Goal: Task Accomplishment & Management: Use online tool/utility

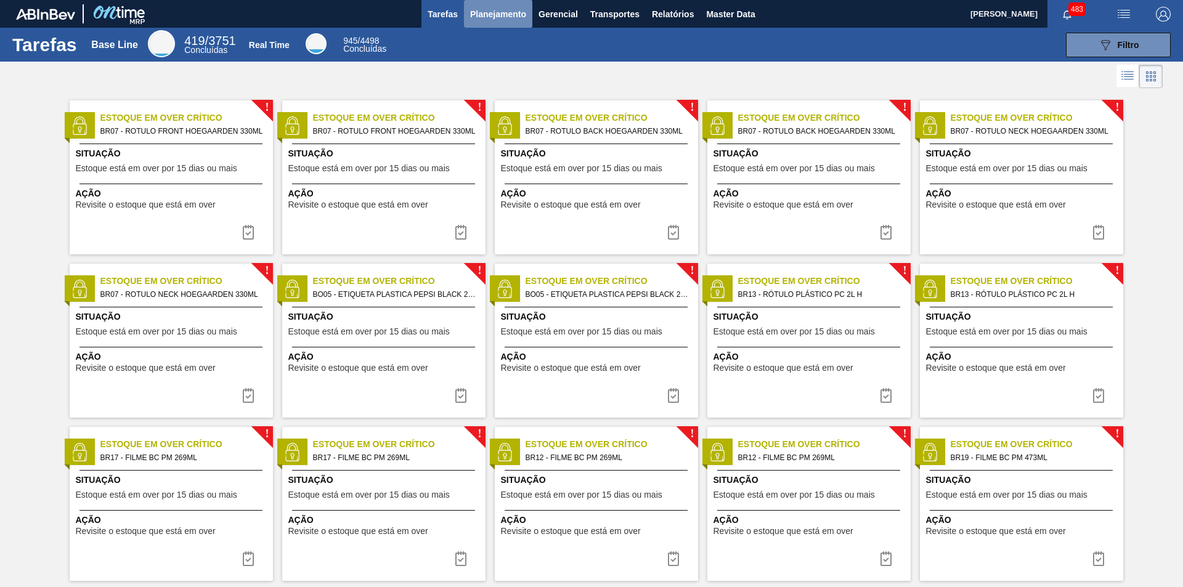
click at [503, 15] on span "Planejamento" at bounding box center [498, 14] width 56 height 15
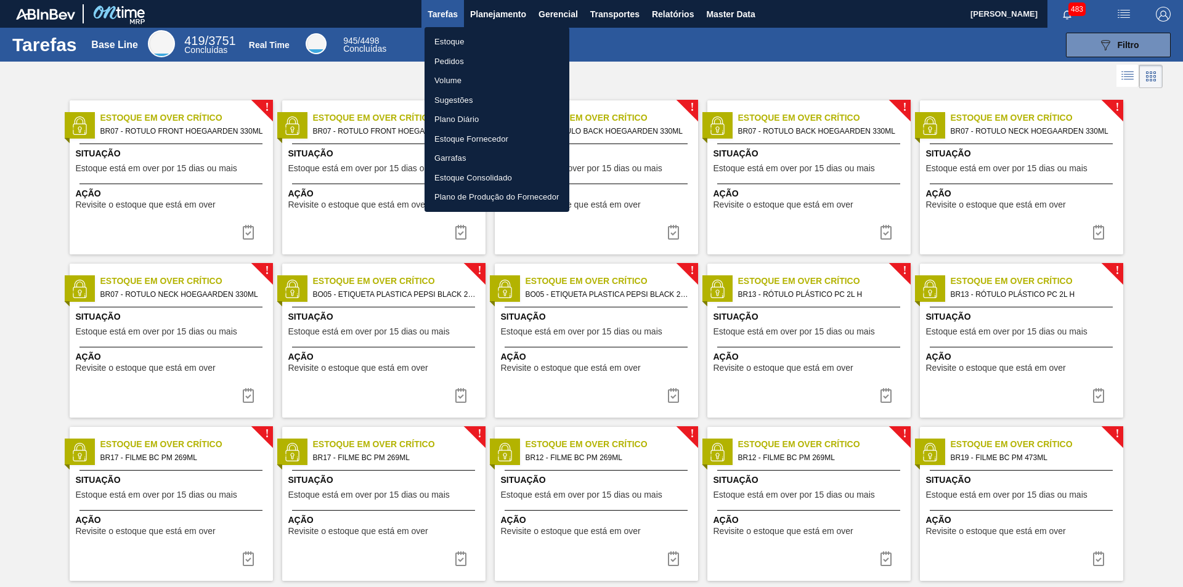
click at [592, 16] on div at bounding box center [591, 293] width 1183 height 587
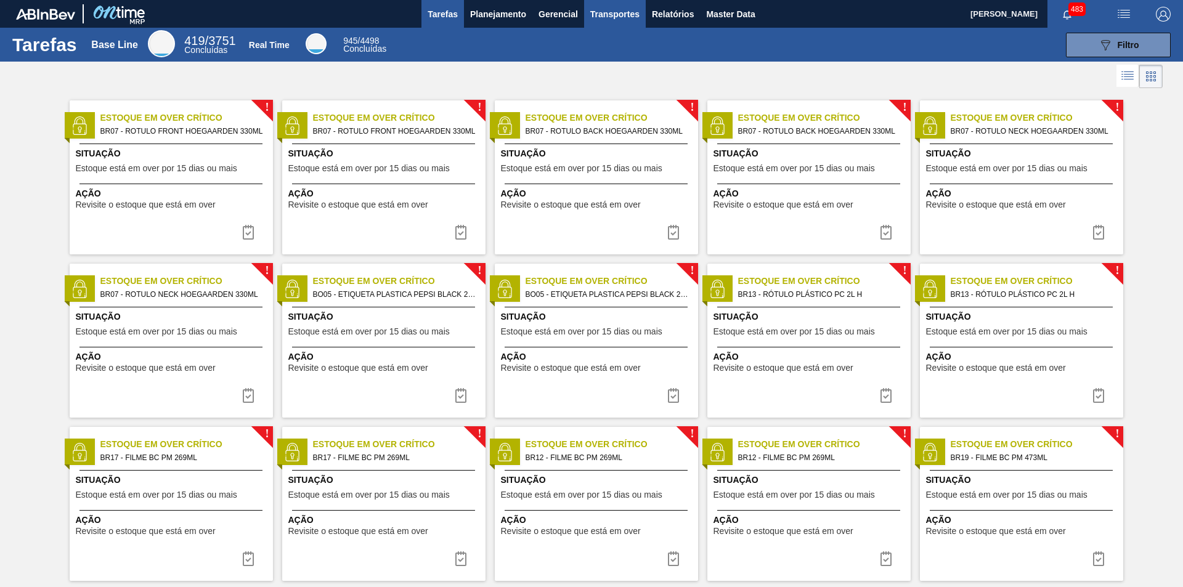
click at [613, 16] on span "Transportes" at bounding box center [614, 14] width 49 height 15
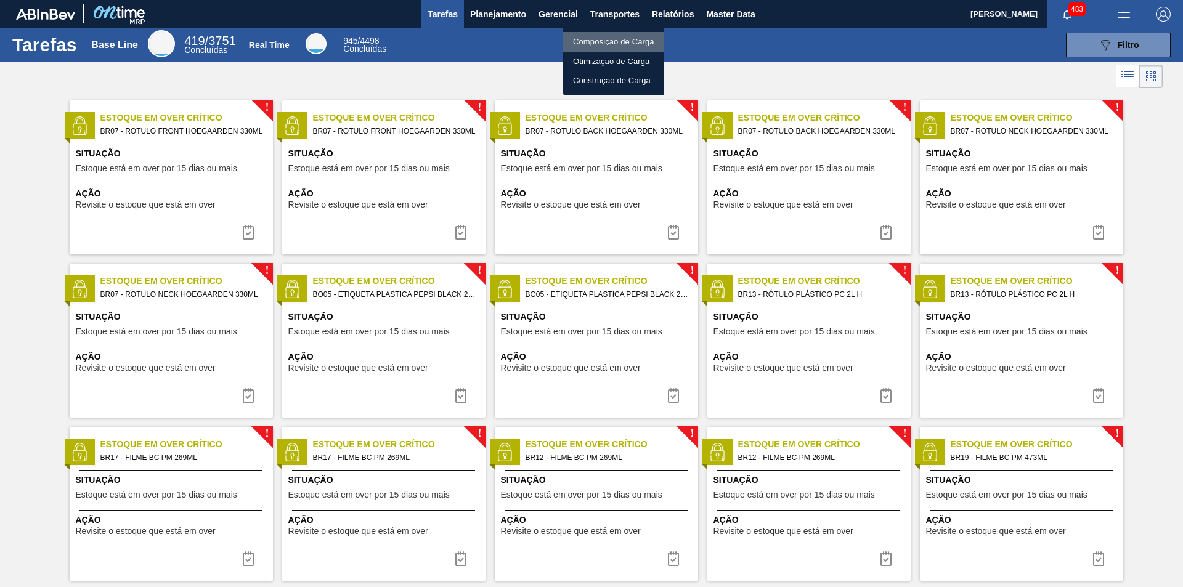
click at [610, 39] on li "Composição de Carga" at bounding box center [613, 42] width 101 height 20
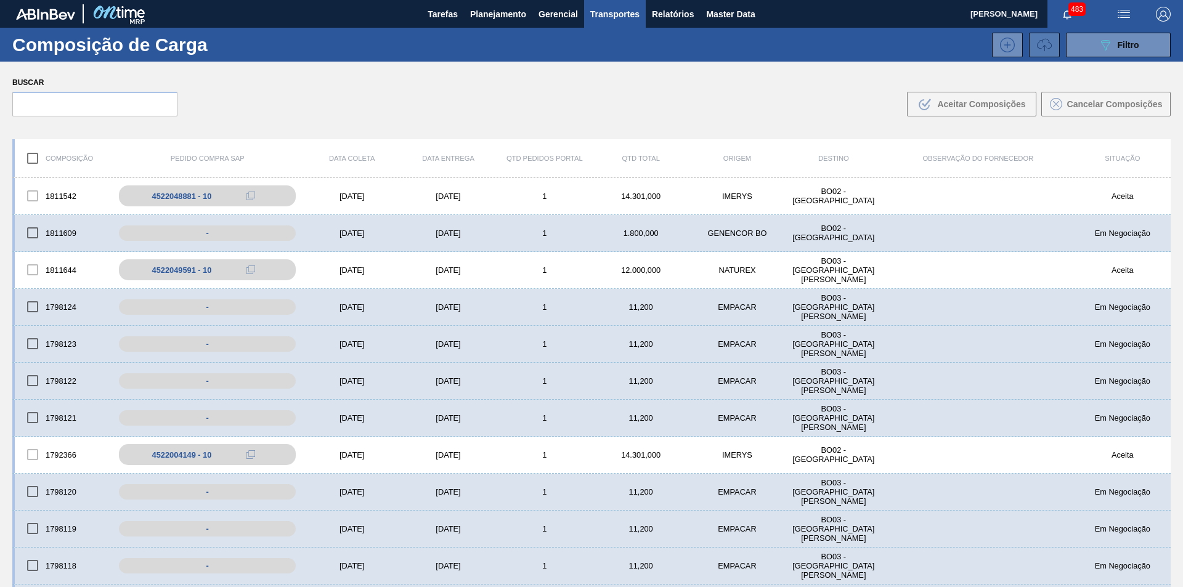
click at [1044, 42] on icon at bounding box center [1044, 45] width 15 height 15
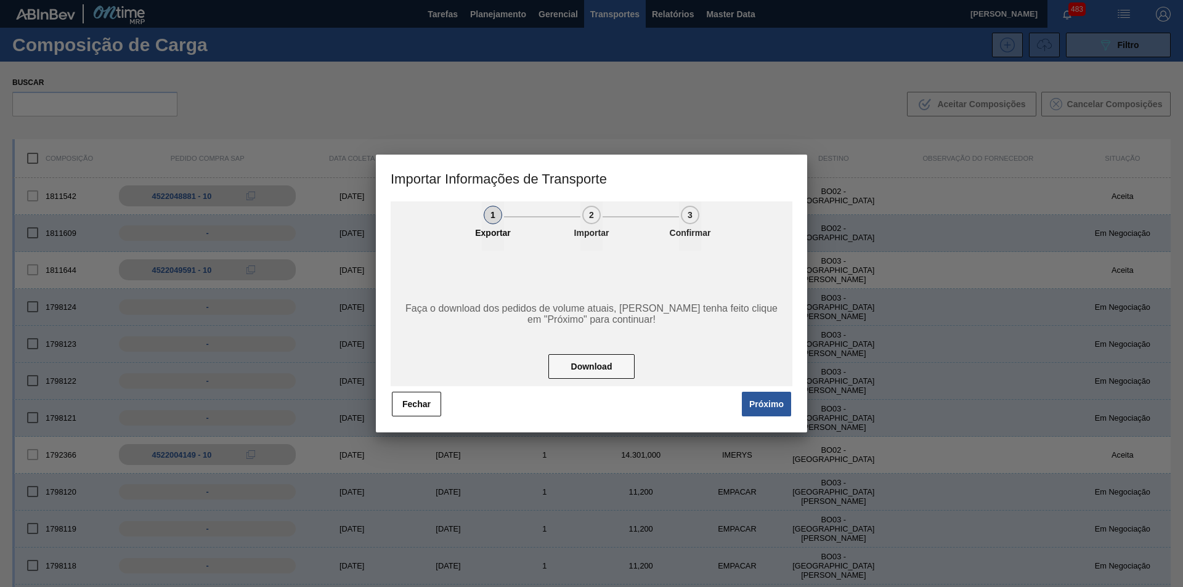
click at [1044, 42] on div at bounding box center [591, 293] width 1183 height 587
click at [594, 371] on button "Download" at bounding box center [591, 366] width 86 height 25
click at [429, 399] on button "Fechar" at bounding box center [416, 404] width 49 height 25
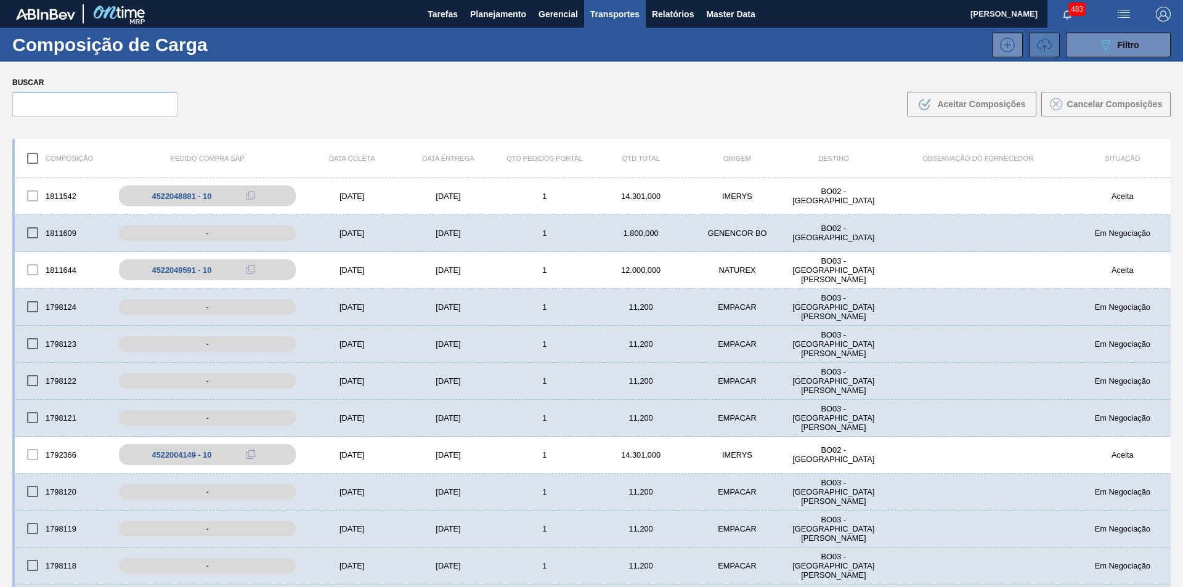
click at [1031, 51] on button at bounding box center [1044, 45] width 31 height 25
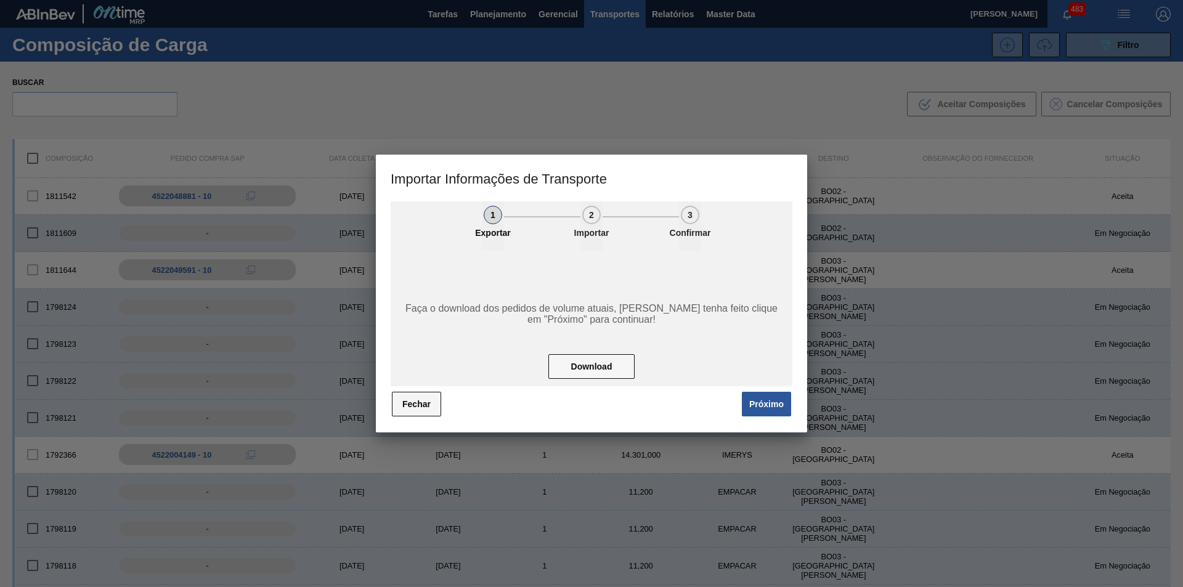
click at [419, 403] on button "Fechar" at bounding box center [416, 404] width 49 height 25
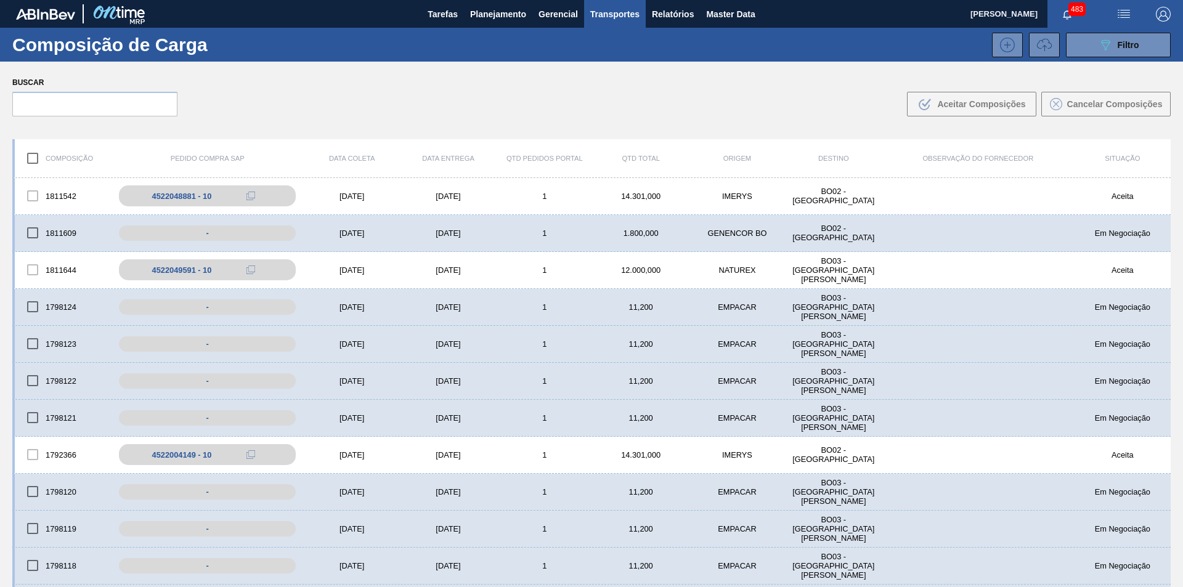
click at [598, 18] on span "Transportes" at bounding box center [614, 14] width 49 height 15
click at [594, 57] on li "Otimização de Carga" at bounding box center [613, 62] width 101 height 20
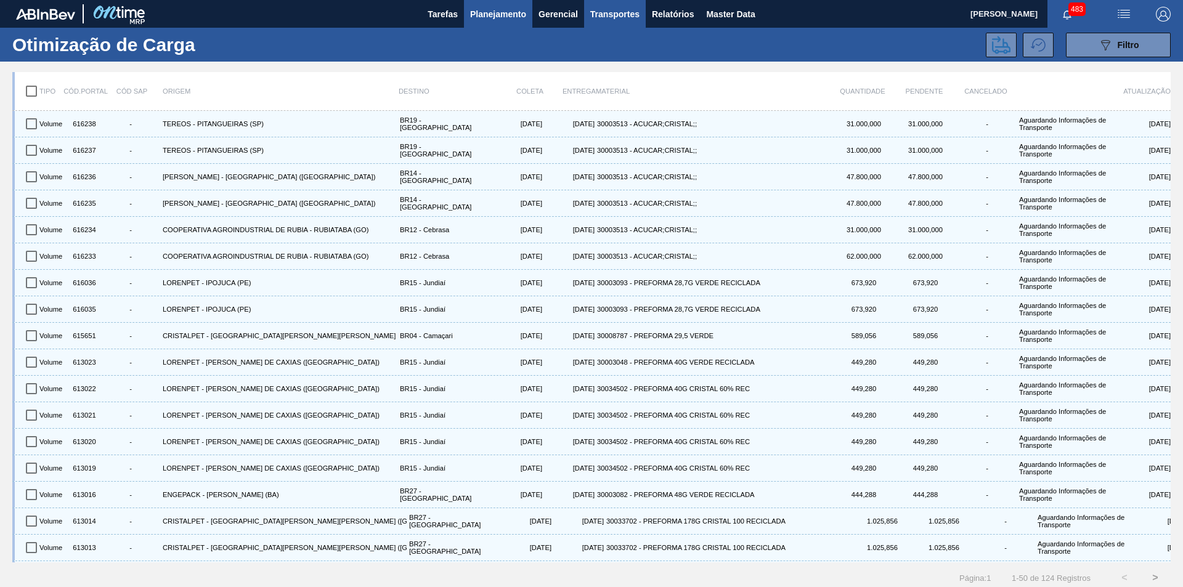
click at [520, 9] on span "Planejamento" at bounding box center [498, 14] width 56 height 15
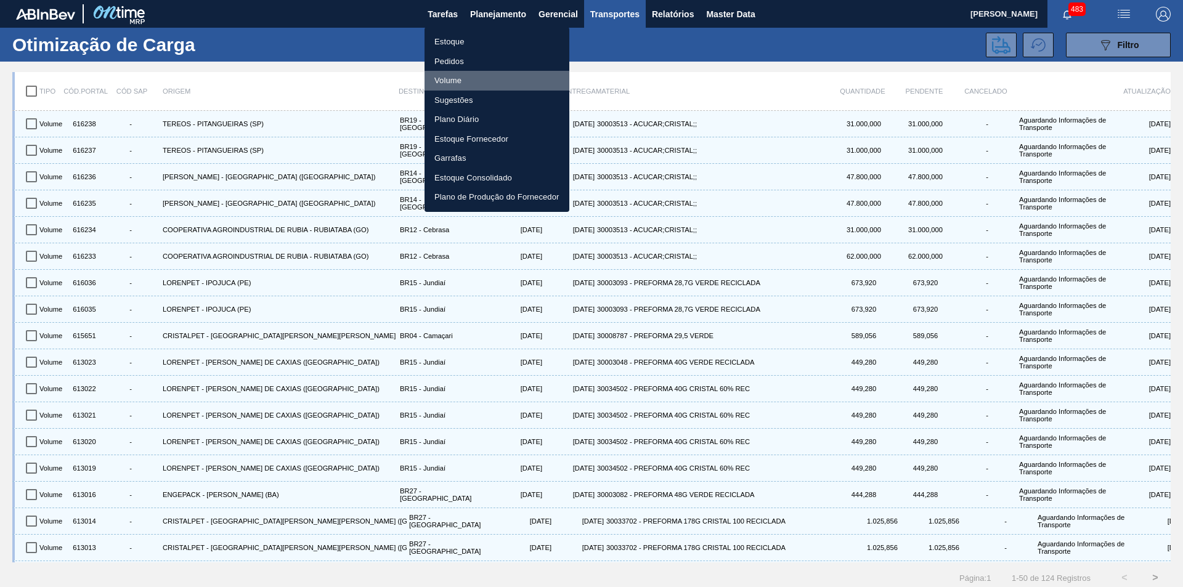
click at [453, 77] on li "Volume" at bounding box center [496, 81] width 145 height 20
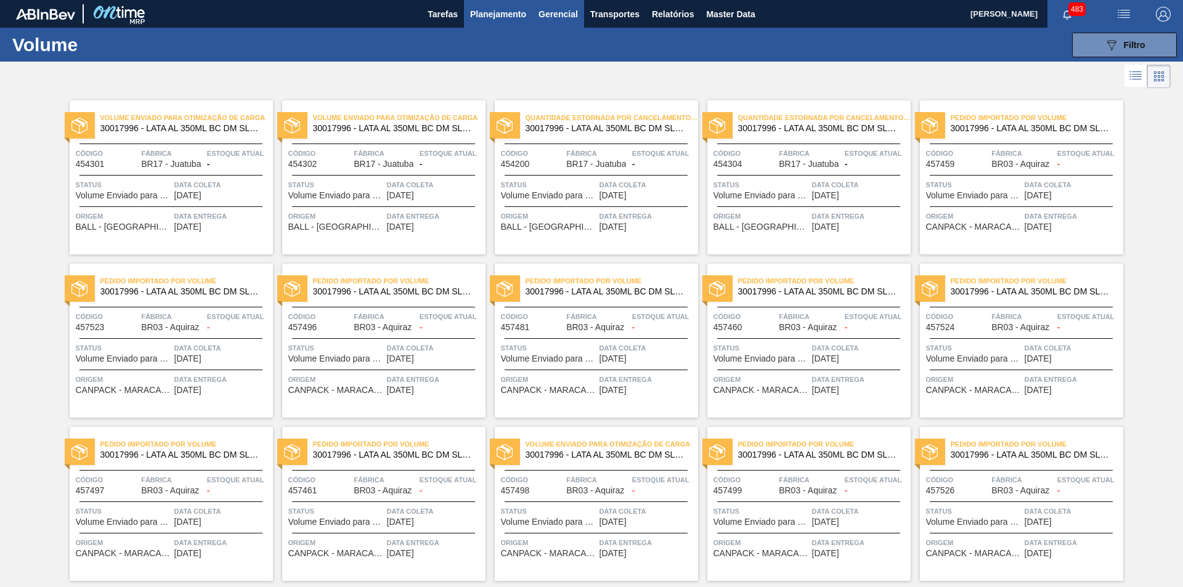
click at [572, 17] on span "Gerencial" at bounding box center [557, 14] width 39 height 15
click at [602, 12] on div at bounding box center [591, 293] width 1183 height 587
click at [608, 12] on span "Transportes" at bounding box center [614, 14] width 49 height 15
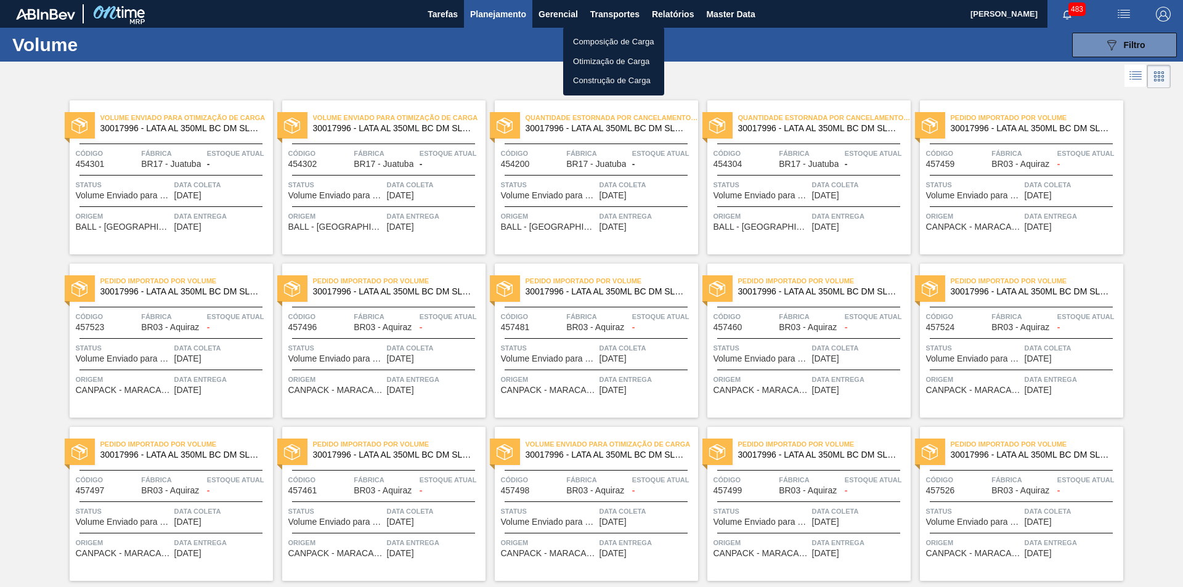
click at [604, 42] on li "Composição de Carga" at bounding box center [613, 42] width 101 height 20
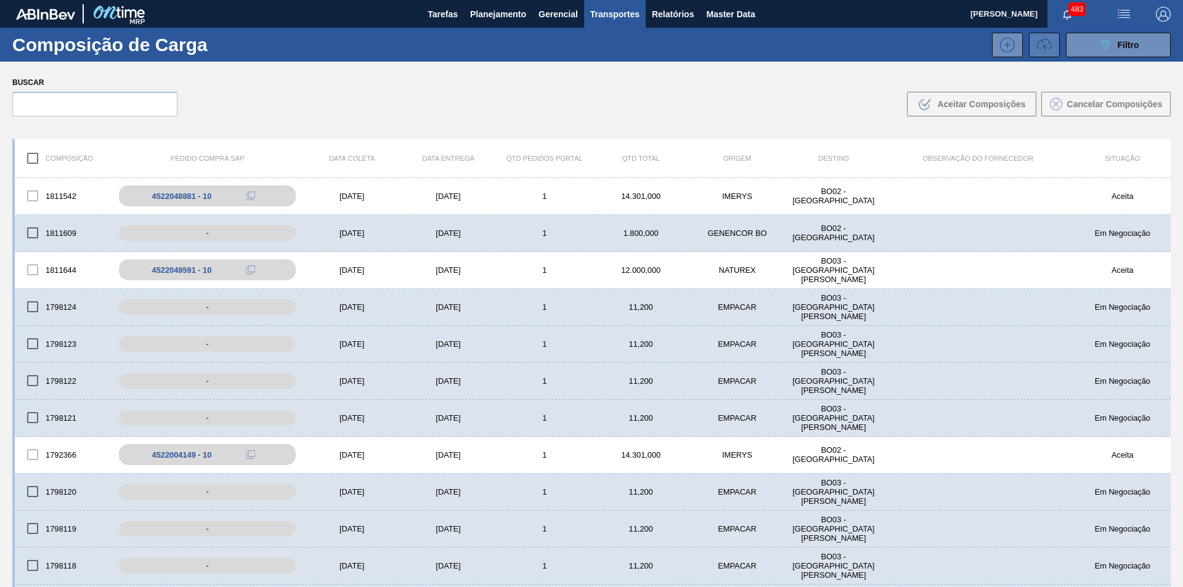
click at [1040, 51] on icon at bounding box center [1044, 45] width 15 height 15
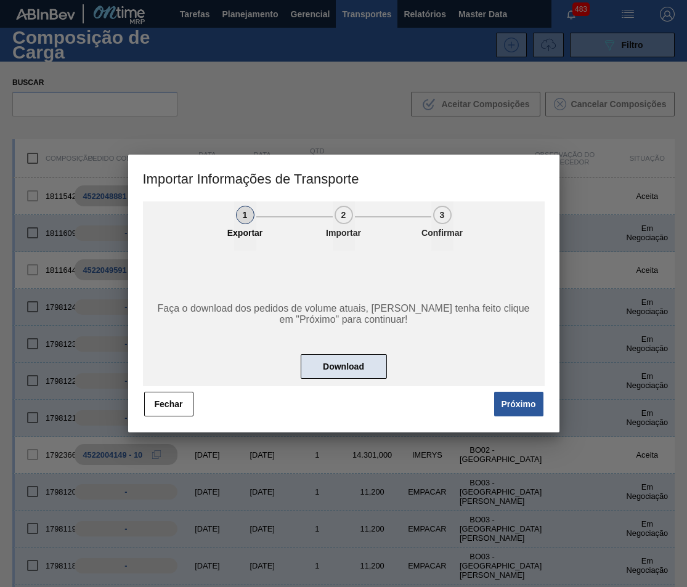
click at [333, 365] on button "Download" at bounding box center [344, 366] width 86 height 25
click at [501, 400] on button "Próximo" at bounding box center [518, 404] width 49 height 25
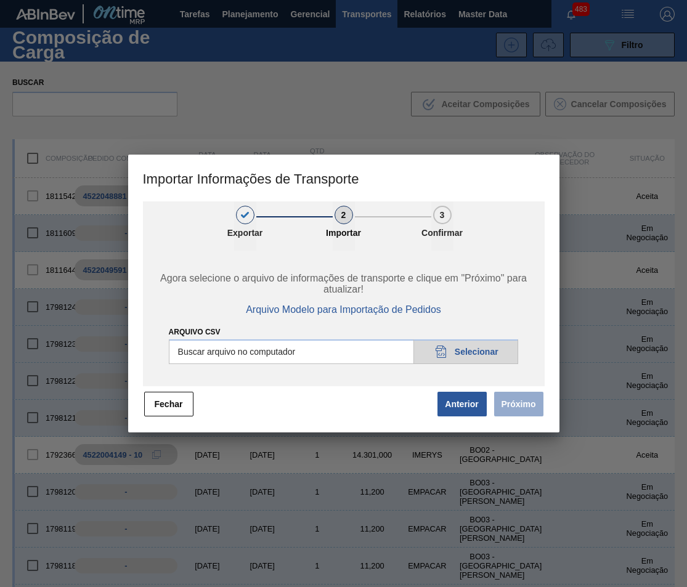
click at [432, 349] on input "Arquivo CSV" at bounding box center [344, 351] width 350 height 25
type input "C:\fakepath\20250815_083345_PedidoVolume.csv"
click at [506, 406] on button "Próximo" at bounding box center [518, 404] width 49 height 25
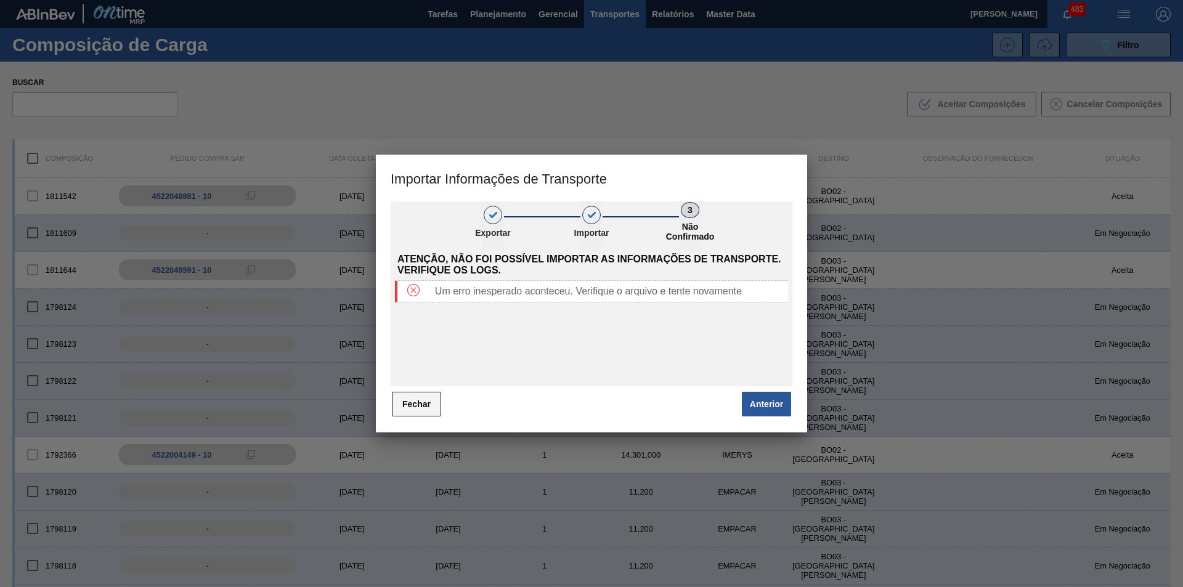
click at [431, 402] on button "Fechar" at bounding box center [416, 404] width 49 height 25
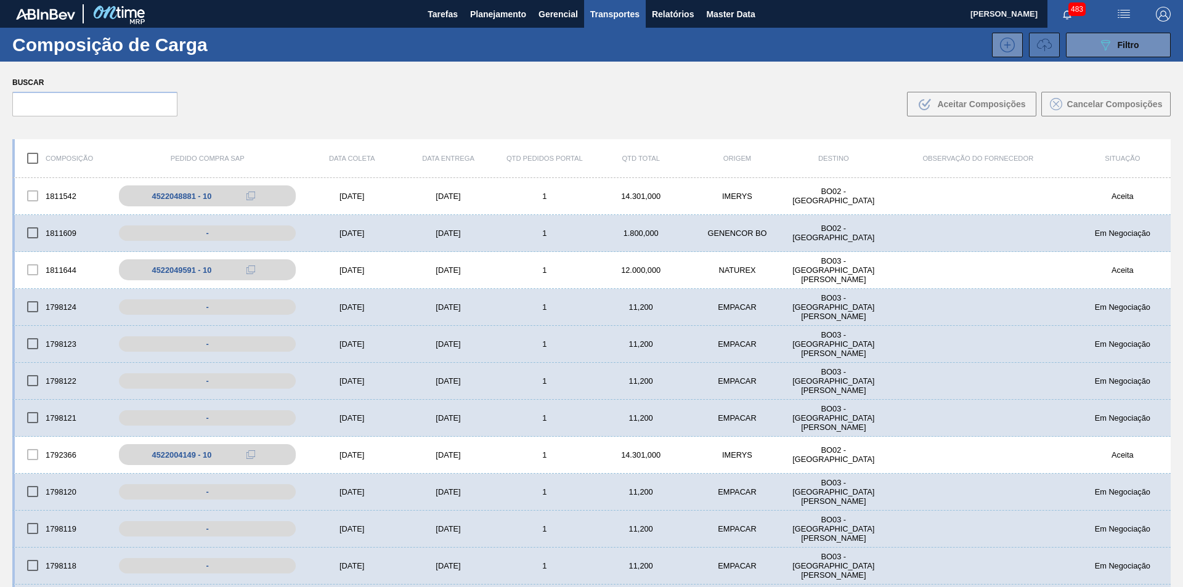
click at [1049, 49] on icon at bounding box center [1044, 45] width 15 height 15
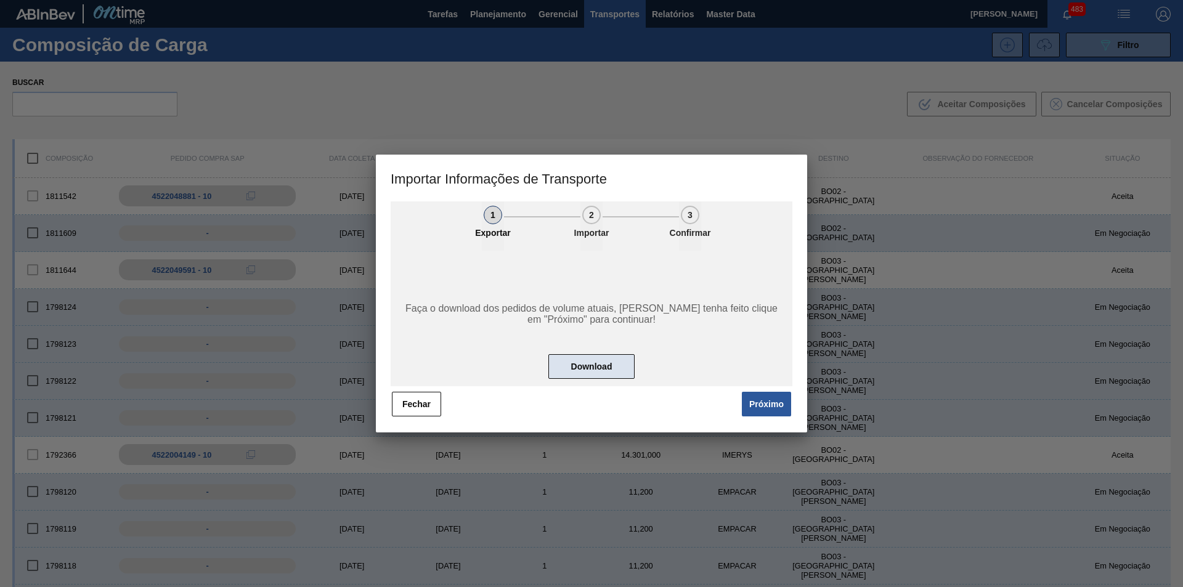
click at [583, 368] on button "Download" at bounding box center [591, 366] width 86 height 25
click at [762, 402] on button "Próximo" at bounding box center [766, 404] width 49 height 25
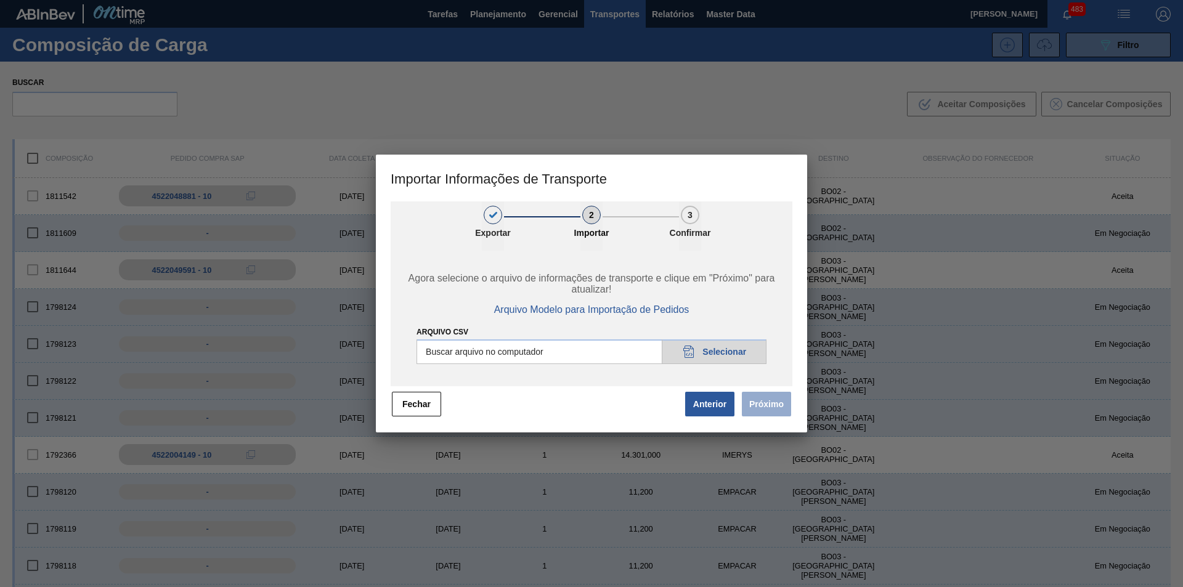
click at [717, 351] on input "Arquivo CSV" at bounding box center [591, 351] width 350 height 25
type input "C:\fakepath\20250815_092525_PedidoVolume.csv"
click at [782, 403] on button "Próximo" at bounding box center [766, 404] width 49 height 25
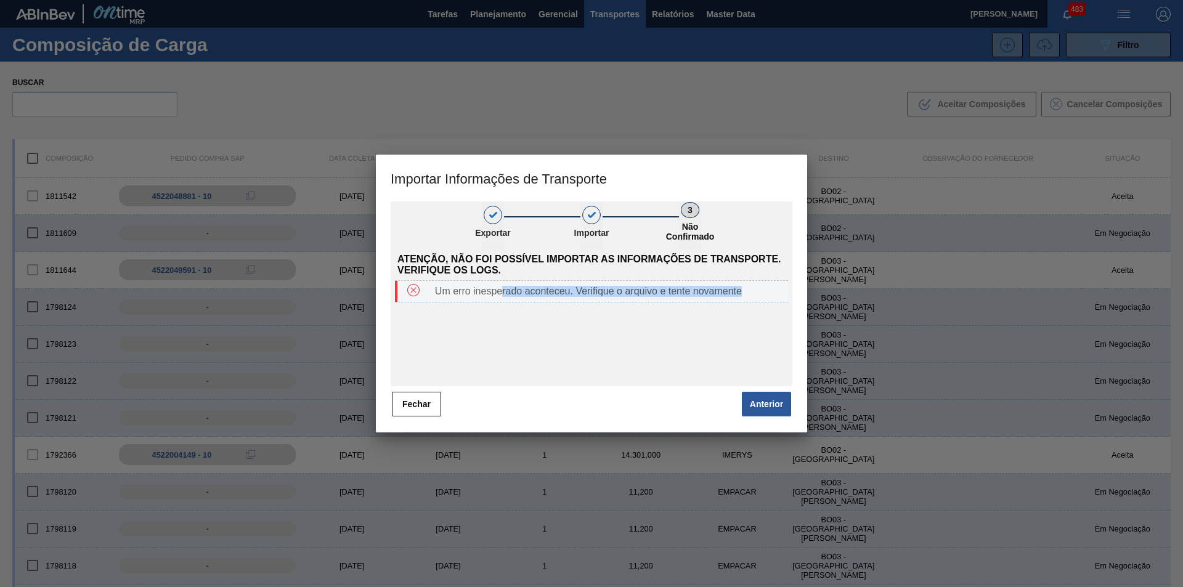
drag, startPoint x: 758, startPoint y: 292, endPoint x: 466, endPoint y: 288, distance: 292.0
click at [498, 289] on div "Um erro inesperado aconteceu. Verifique o arquivo e tente novamente" at bounding box center [609, 291] width 358 height 11
drag, startPoint x: 466, startPoint y: 288, endPoint x: 435, endPoint y: 288, distance: 30.2
click at [435, 288] on div "Um erro inesperado aconteceu. Verifique o arquivo e tente novamente" at bounding box center [609, 291] width 358 height 11
click at [488, 288] on div "Um erro inesperado aconteceu. Verifique o arquivo e tente novamente" at bounding box center [609, 291] width 358 height 11
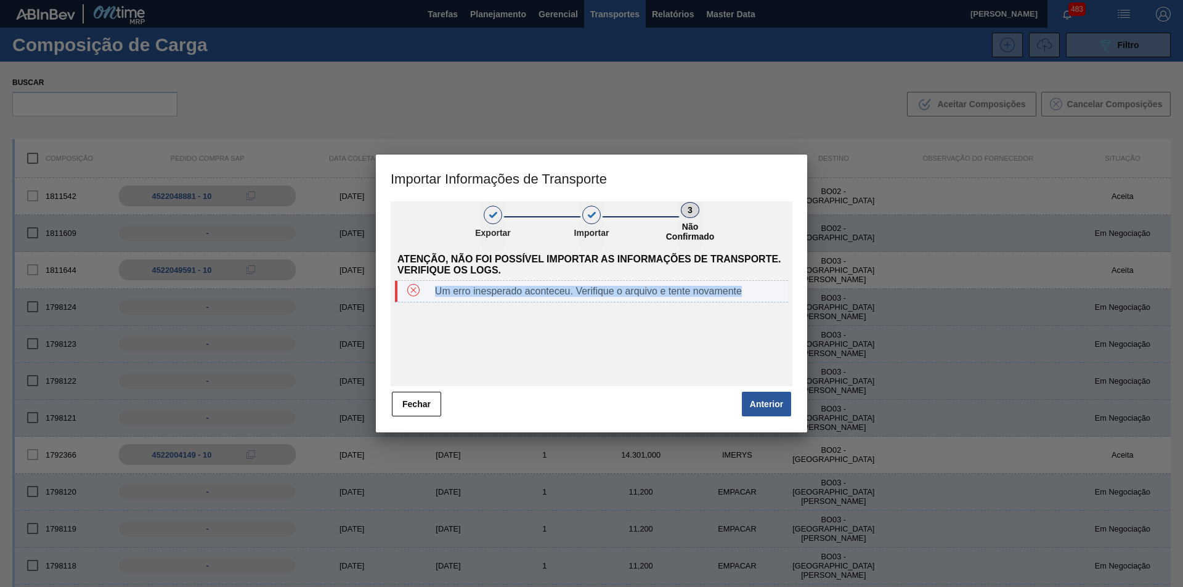
drag, startPoint x: 435, startPoint y: 288, endPoint x: 764, endPoint y: 293, distance: 328.9
click at [764, 293] on div "Um erro inesperado aconteceu. Verifique o arquivo e tente novamente" at bounding box center [609, 291] width 358 height 11
click at [1064, 55] on div at bounding box center [591, 293] width 1183 height 587
click at [405, 400] on button "Fechar" at bounding box center [416, 404] width 49 height 25
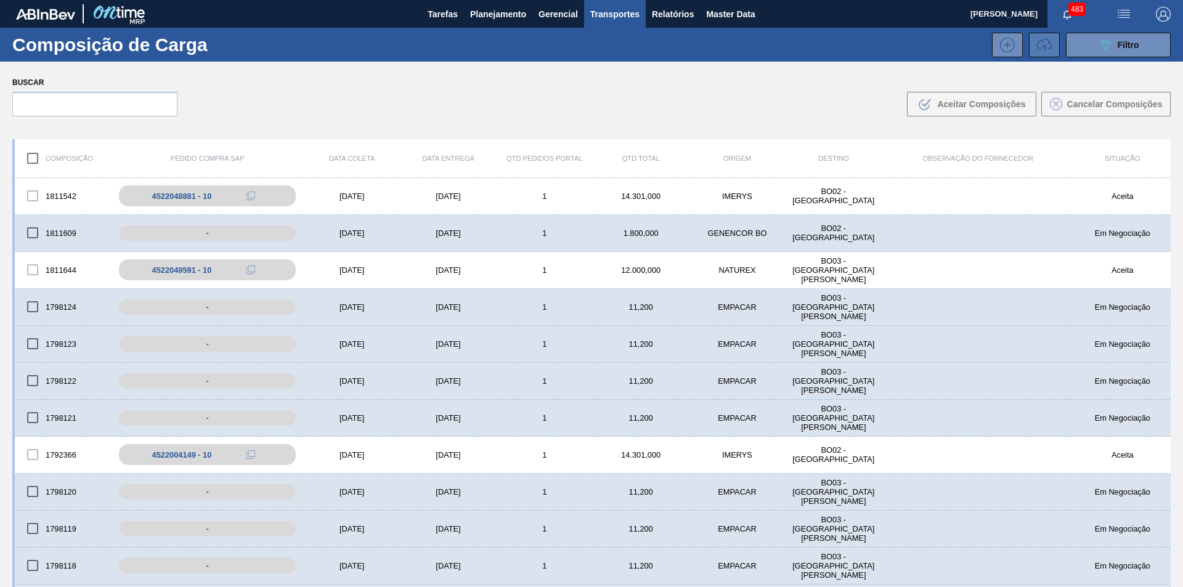
click at [1048, 46] on icon at bounding box center [1044, 45] width 15 height 15
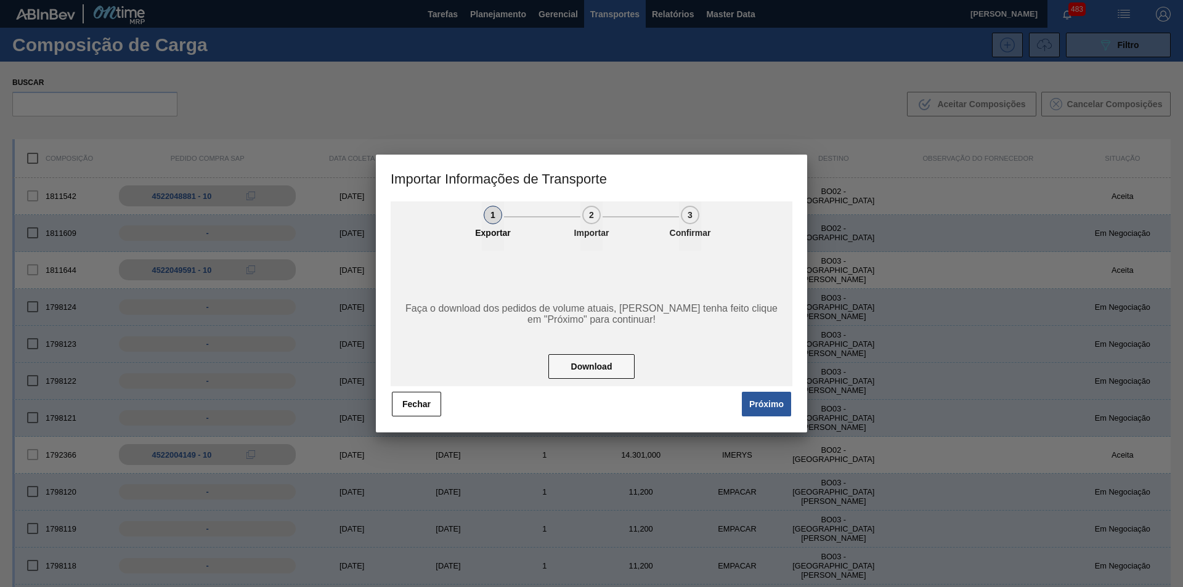
click at [446, 429] on div "1 Exportar 2 Importar 3 Confirmar Faça o download dos pedidos de volume atuais,…" at bounding box center [591, 316] width 431 height 231
click at [618, 429] on div "1 Exportar 2 Importar 3 Confirmar Faça o download dos pedidos de volume atuais,…" at bounding box center [591, 316] width 431 height 231
click at [780, 401] on button "Próximo" at bounding box center [766, 404] width 49 height 25
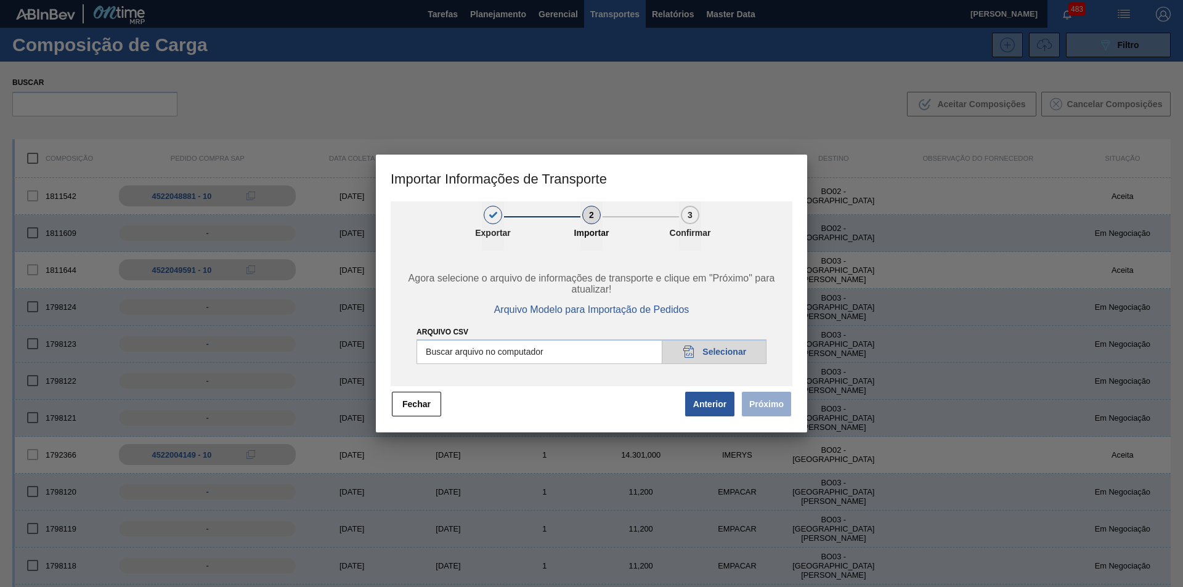
click at [697, 350] on input "Arquivo CSV" at bounding box center [591, 351] width 350 height 25
type input "C:\fakepath\20250815_092525_PedidoVolume.csv"
click at [570, 429] on div "1 Exportar 2 Importar 3 Confirmar Agora selecione o arquivo de informações de t…" at bounding box center [591, 316] width 431 height 231
click at [767, 410] on button "Próximo" at bounding box center [766, 404] width 49 height 25
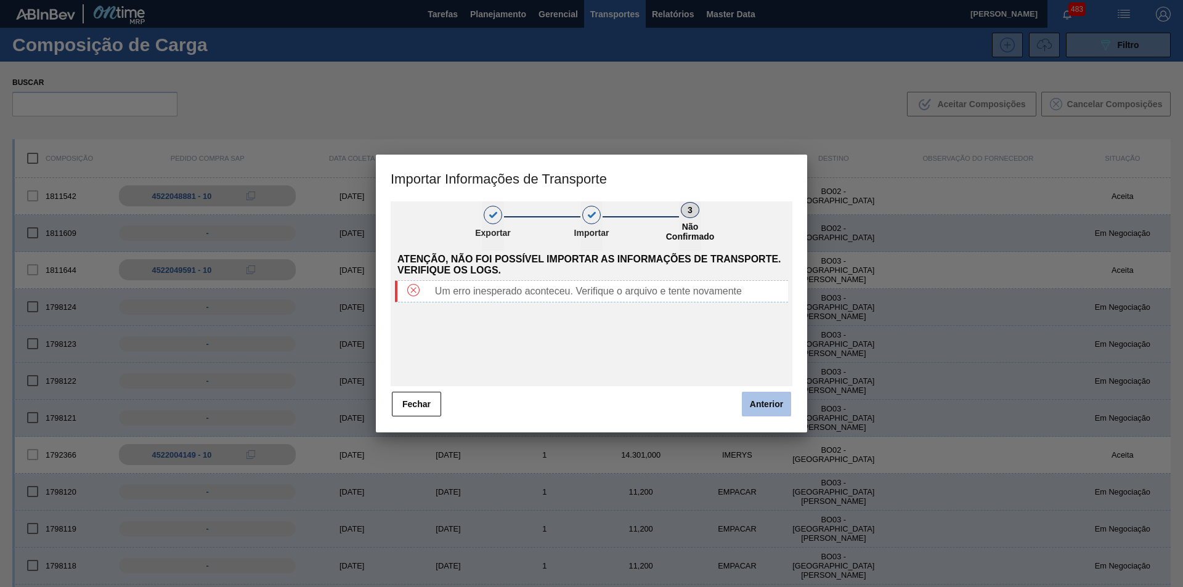
click at [769, 397] on button "Anterior" at bounding box center [766, 404] width 49 height 25
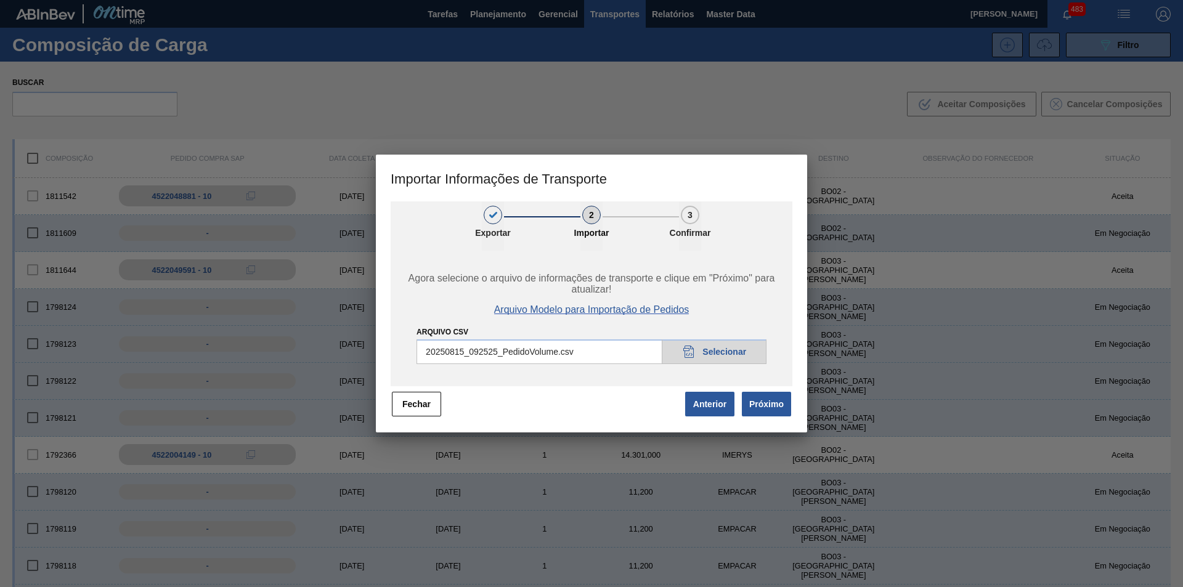
click at [599, 311] on span "Arquivo Modelo para Importação de Pedidos" at bounding box center [591, 309] width 195 height 11
click at [516, 426] on div "1 Exportar 2 Importar 3 Confirmar Agora selecione o arquivo de informações de t…" at bounding box center [591, 316] width 431 height 231
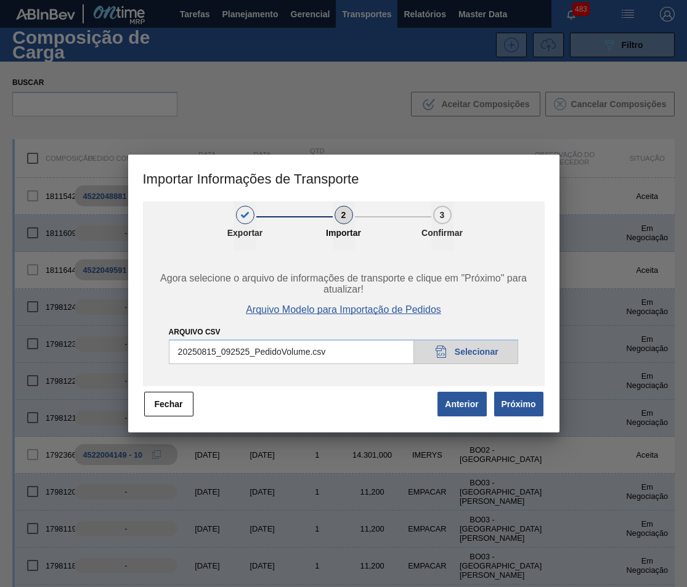
click at [397, 305] on span "Arquivo Modelo para Importação de Pedidos" at bounding box center [343, 309] width 195 height 11
click at [234, 426] on div "1 Exportar 2 Importar 3 Confirmar Agora selecione o arquivo de informações de t…" at bounding box center [343, 316] width 431 height 231
click at [158, 402] on button "Fechar" at bounding box center [168, 404] width 49 height 25
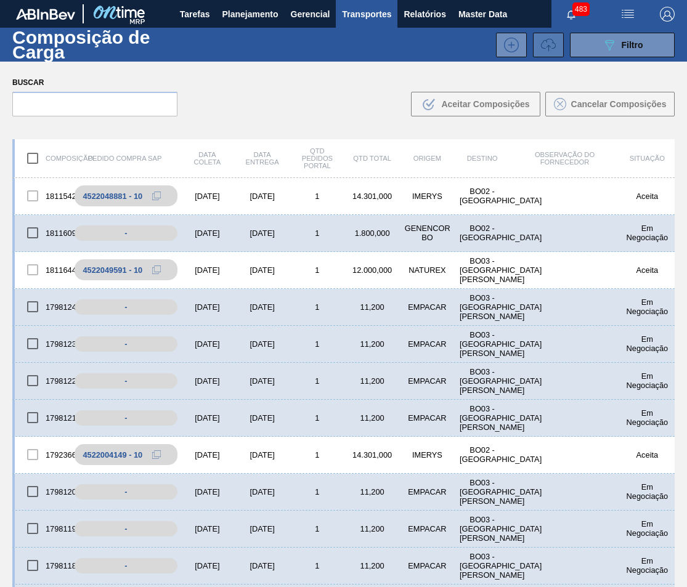
click at [552, 42] on icon at bounding box center [548, 43] width 15 height 10
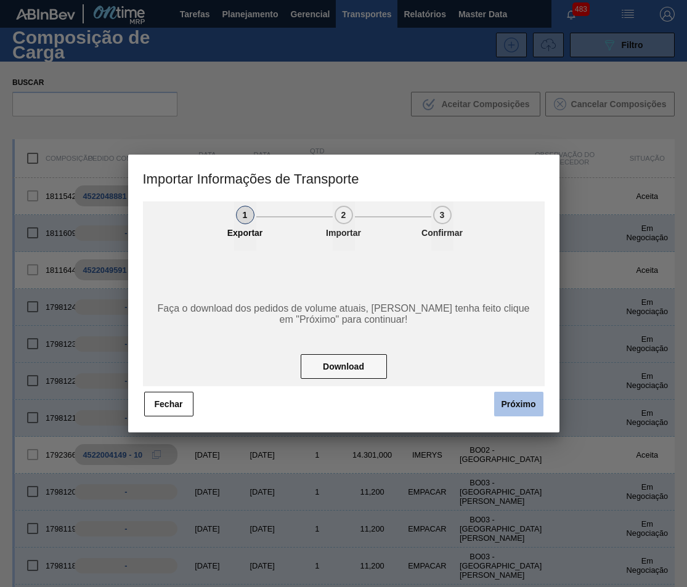
click at [503, 399] on button "Próximo" at bounding box center [518, 404] width 49 height 25
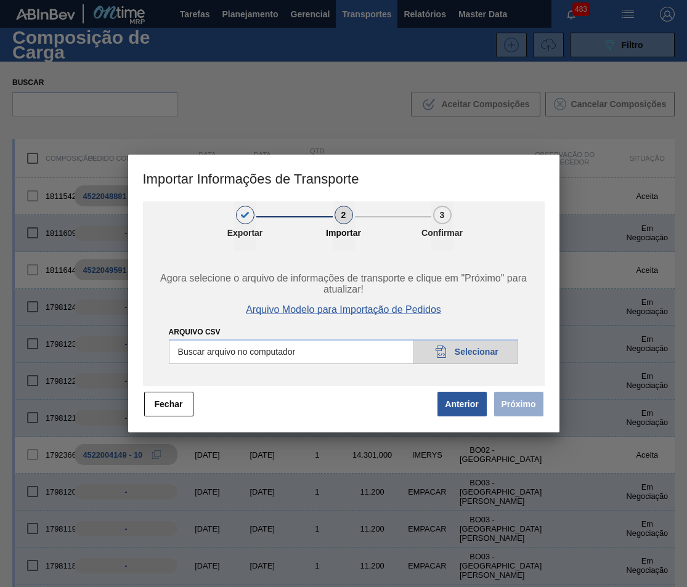
click at [354, 310] on span "Arquivo Modelo para Importação de Pedidos" at bounding box center [343, 309] width 195 height 11
